Goal: Navigation & Orientation: Find specific page/section

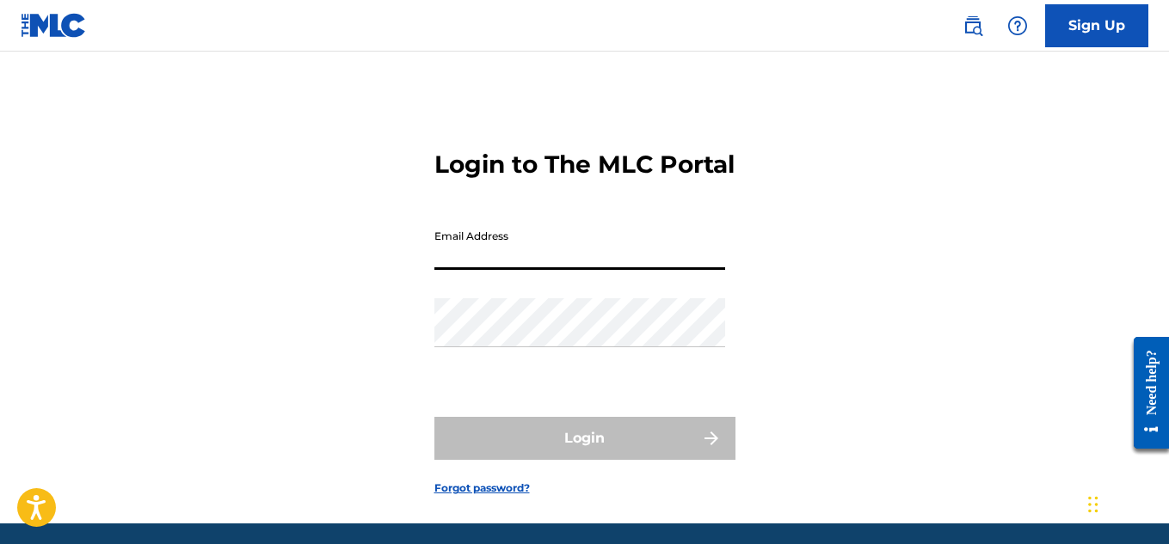
click at [605, 270] on input "Email Address" at bounding box center [579, 245] width 291 height 49
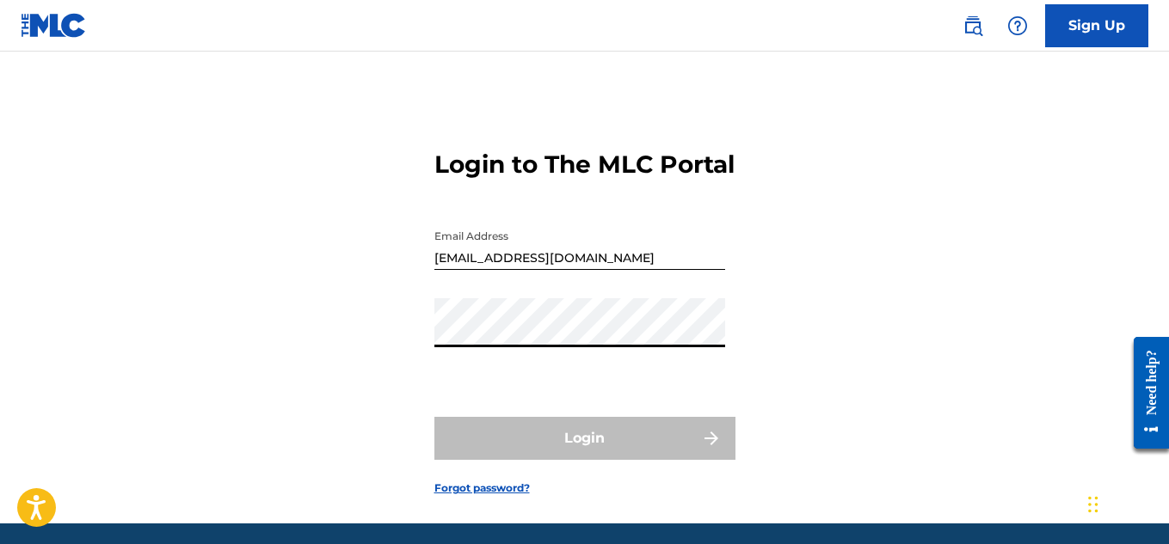
type input "[EMAIL_ADDRESS][DOMAIN_NAME]"
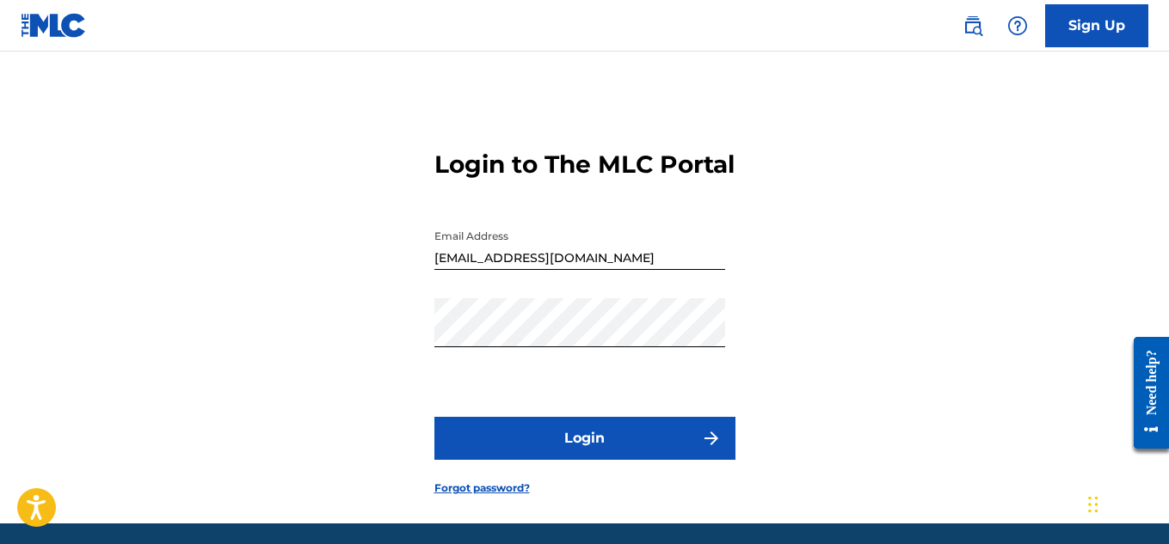
click at [614, 460] on button "Login" at bounding box center [584, 438] width 301 height 43
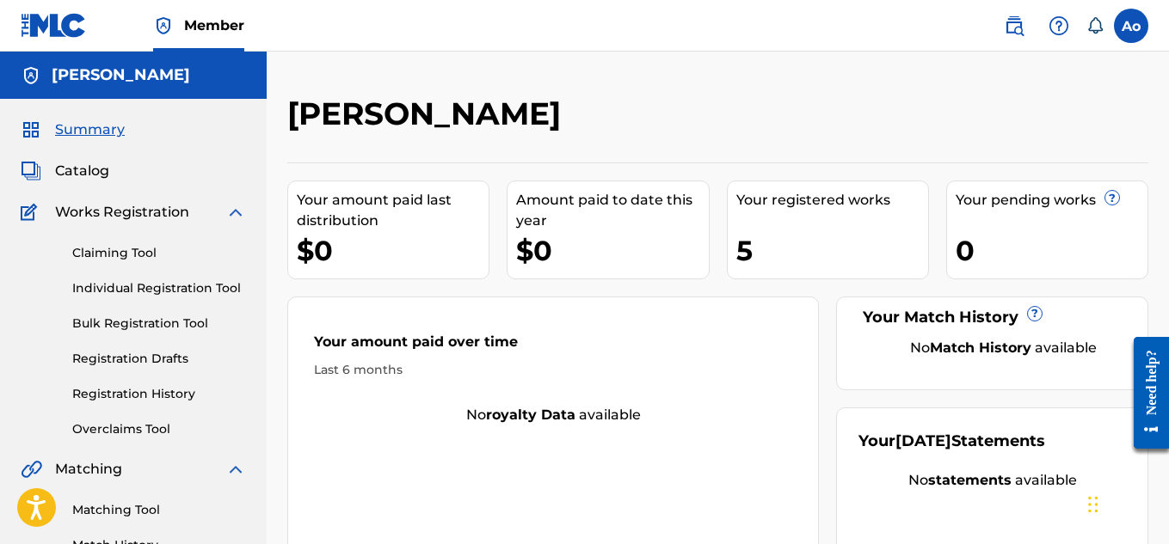
click at [94, 174] on span "Catalog" at bounding box center [82, 171] width 54 height 21
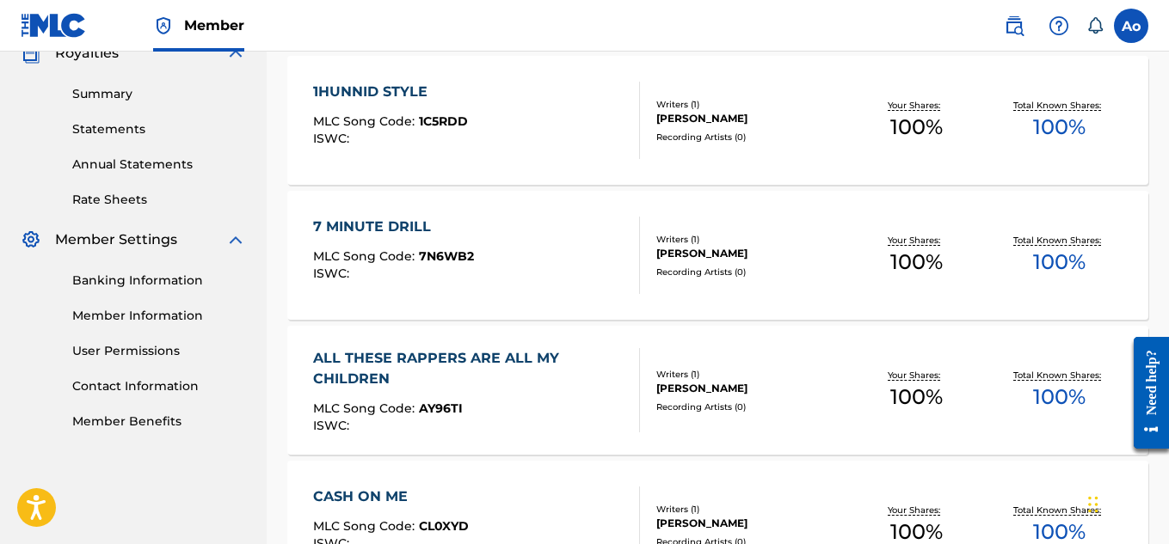
scroll to position [539, 0]
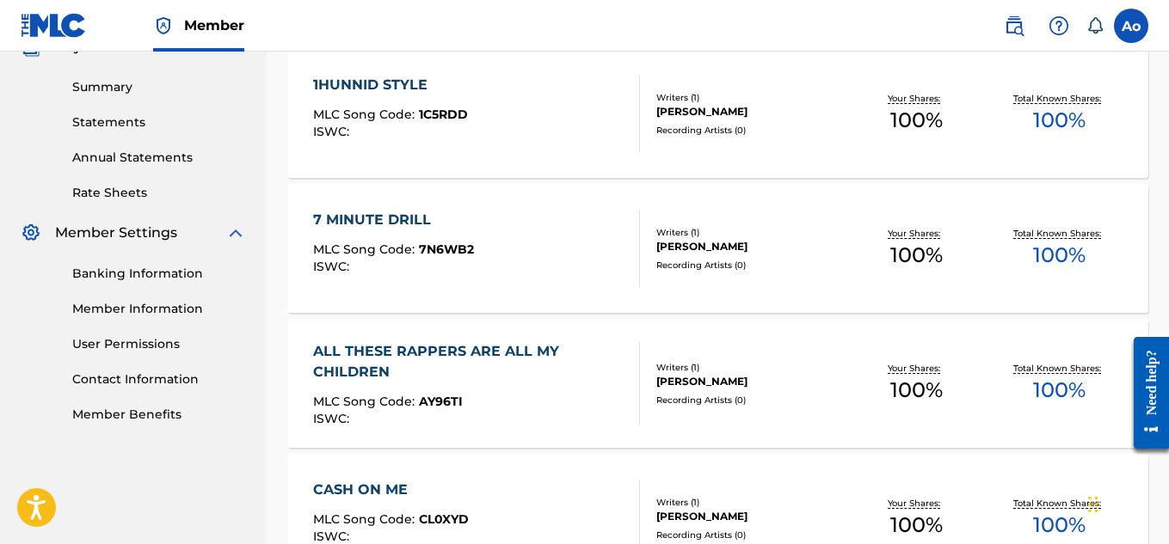
click at [352, 375] on div "ALL THESE RAPPERS ARE ALL MY CHILDREN" at bounding box center [469, 361] width 312 height 41
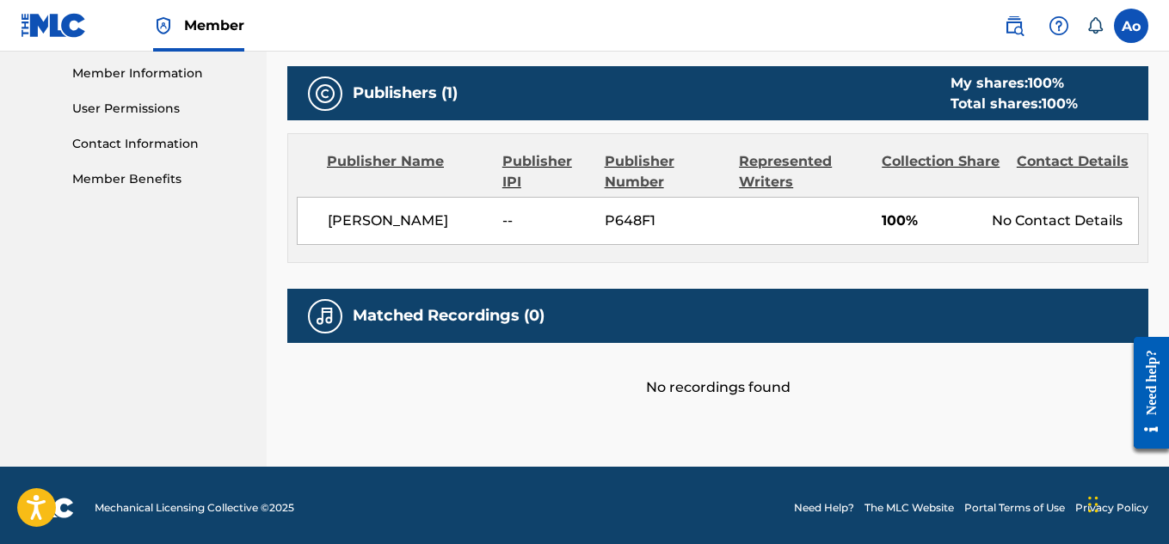
scroll to position [780, 0]
